Goal: Transaction & Acquisition: Purchase product/service

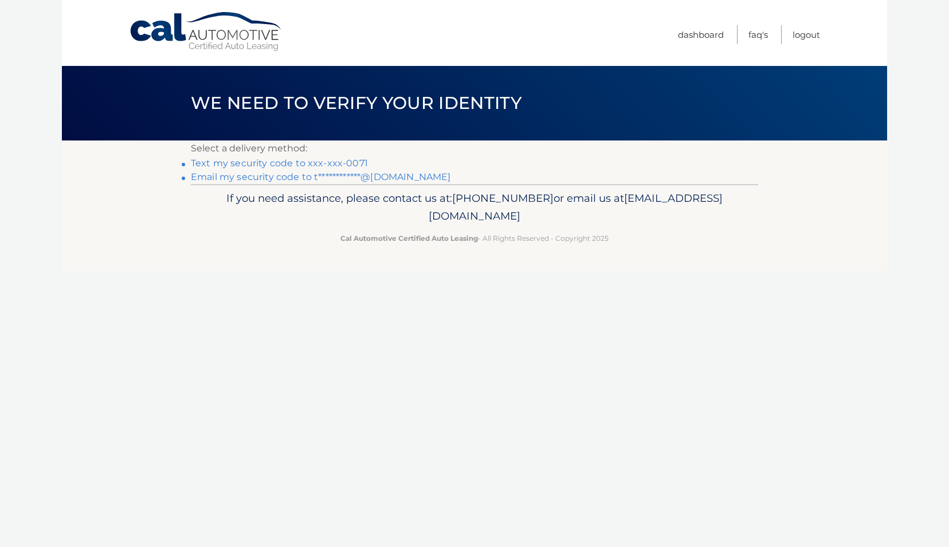
click at [250, 178] on link "**********" at bounding box center [321, 176] width 260 height 11
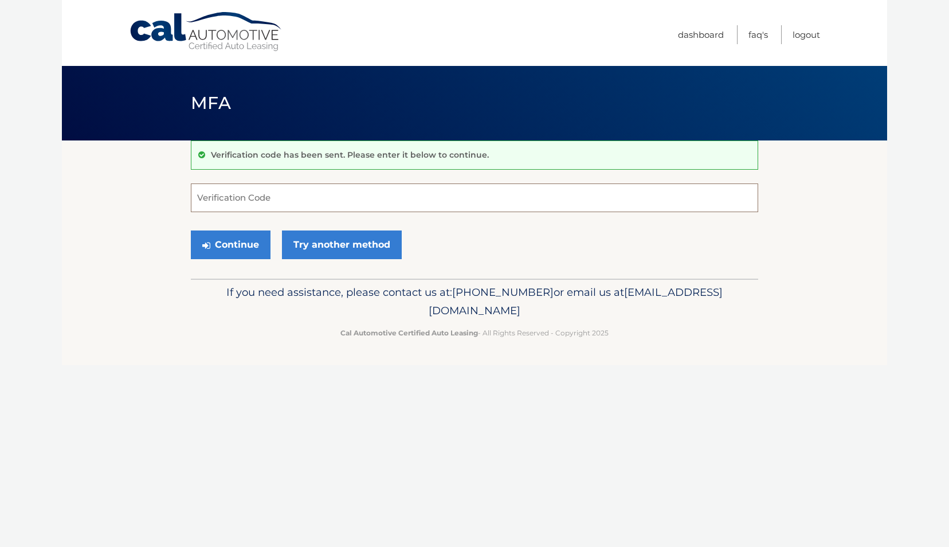
click at [277, 197] on input "Verification Code" at bounding box center [474, 197] width 567 height 29
paste input "150029"
type input "150029"
click at [258, 246] on button "Continue" at bounding box center [231, 244] width 80 height 29
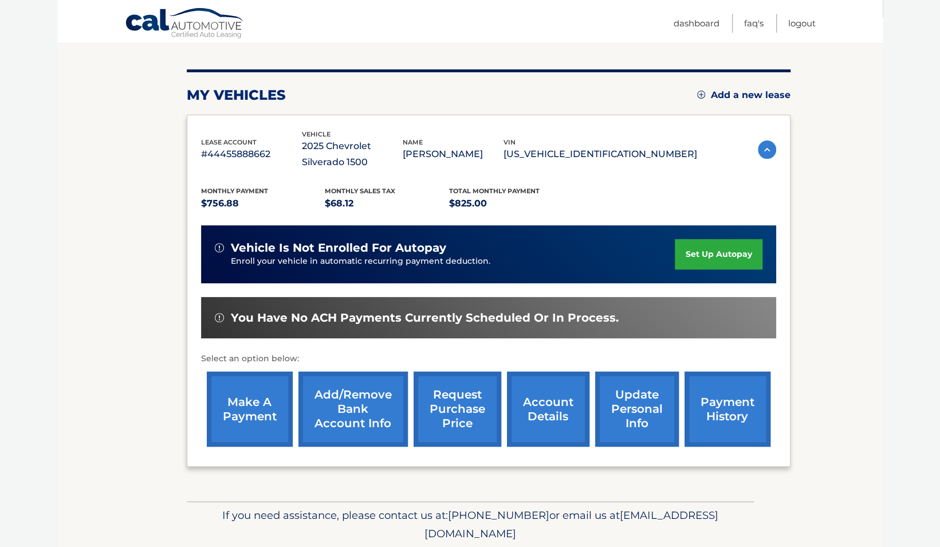
scroll to position [163, 0]
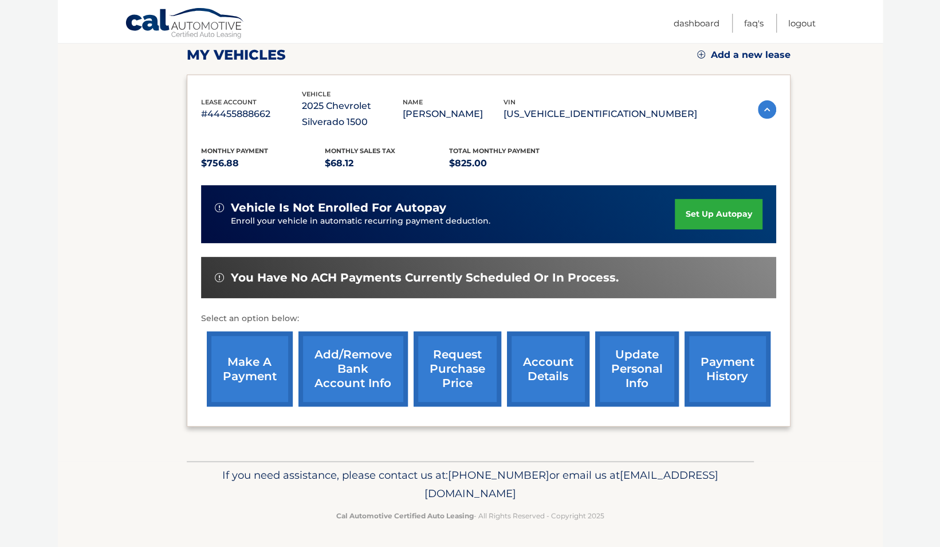
click at [245, 374] on link "make a payment" at bounding box center [250, 368] width 86 height 75
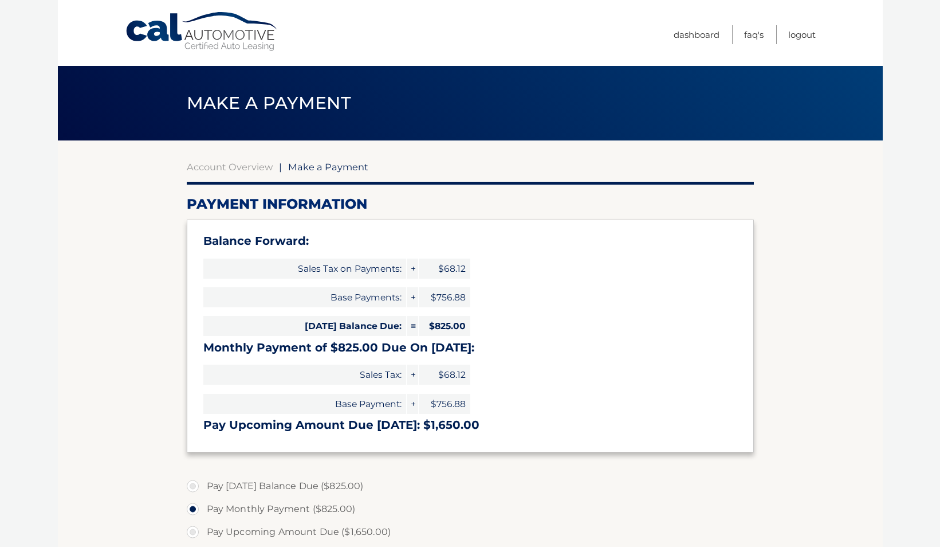
select select "ODRmZjQ3YjAtNTllZS00ZjgxLWIxMGItZmNiNGU3ZmIxYmZm"
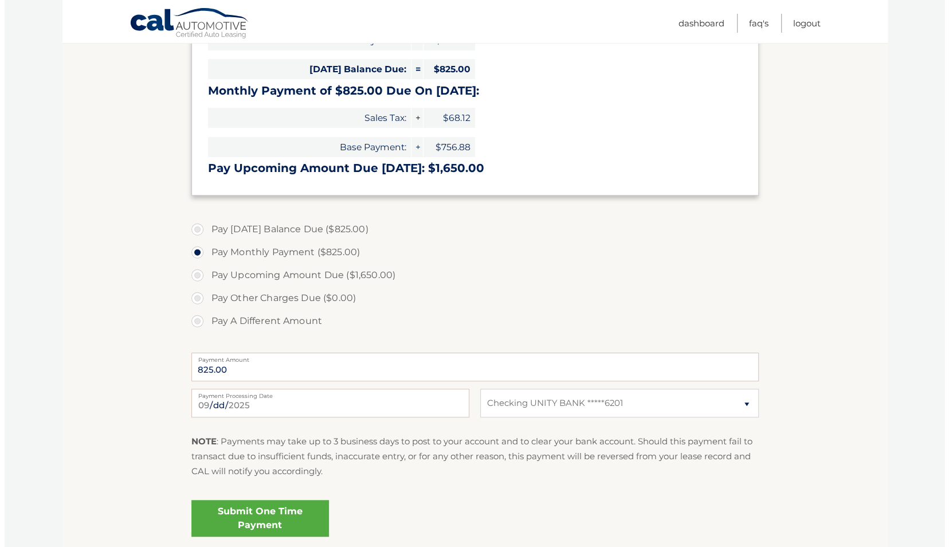
scroll to position [256, 0]
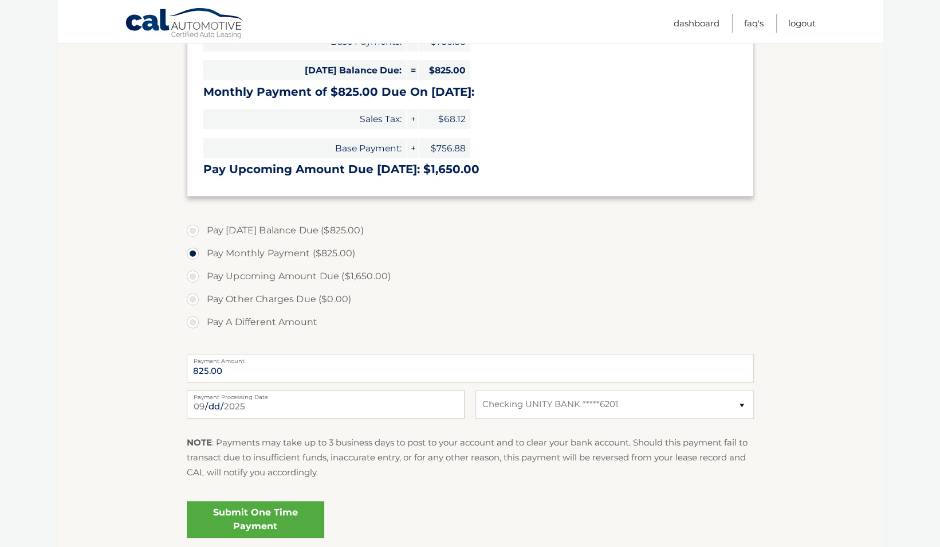
click at [197, 229] on label "Pay Today's Balance Due ($825.00)" at bounding box center [470, 230] width 567 height 23
click at [197, 229] on input "Pay Today's Balance Due ($825.00)" at bounding box center [196, 228] width 11 height 18
radio input "true"
click at [265, 511] on link "Submit One Time Payment" at bounding box center [256, 519] width 138 height 37
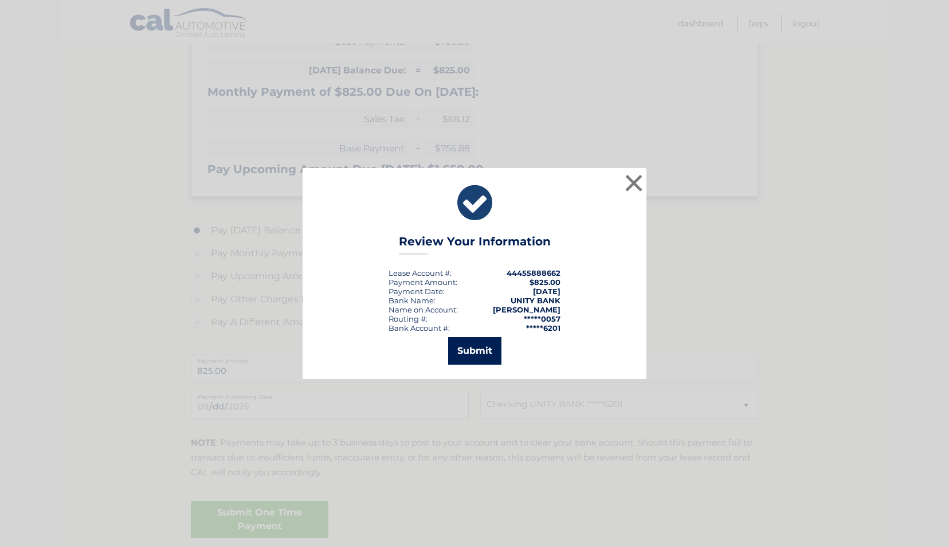
click at [477, 348] on button "Submit" at bounding box center [474, 351] width 53 height 28
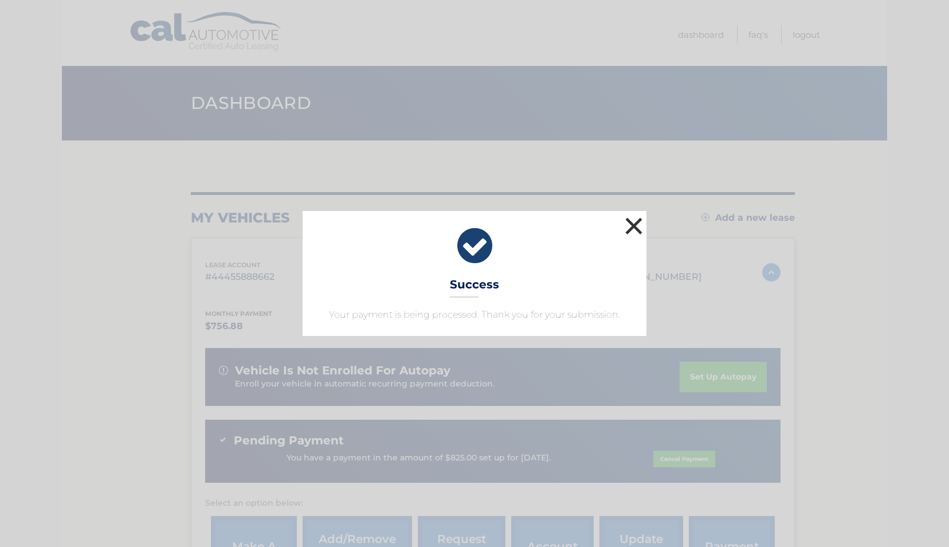
click at [632, 225] on button "×" at bounding box center [633, 225] width 23 height 23
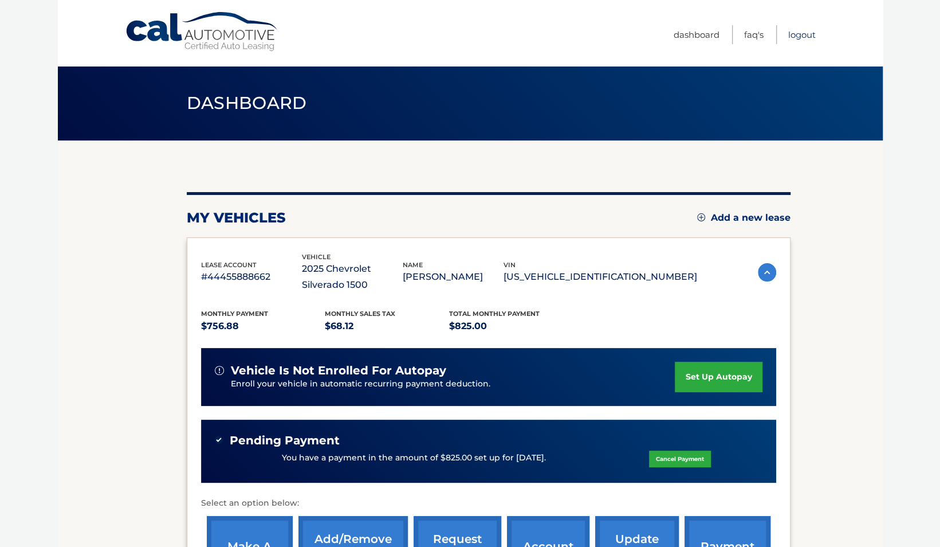
click at [810, 34] on link "Logout" at bounding box center [803, 34] width 28 height 19
